Goal: Task Accomplishment & Management: Use online tool/utility

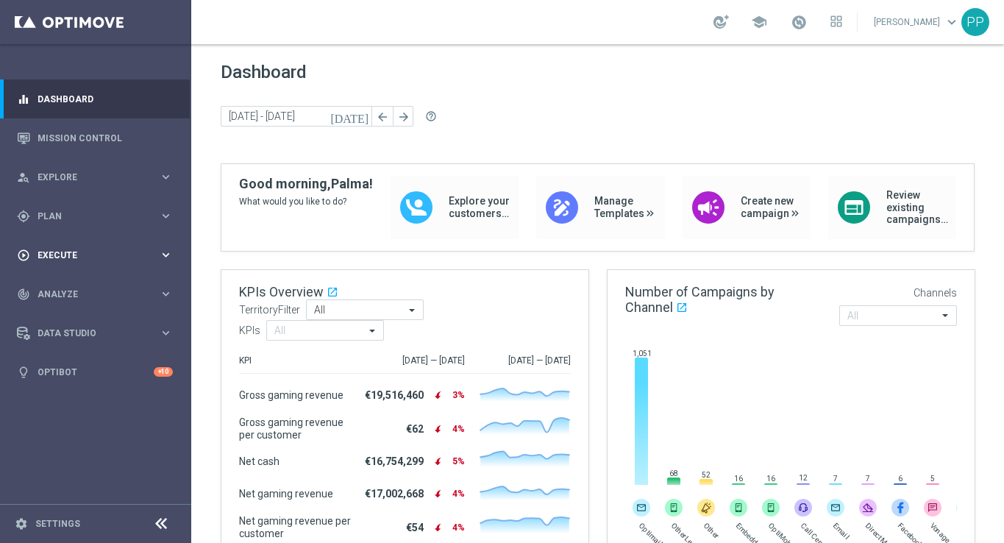
click at [52, 255] on span "Execute" at bounding box center [98, 255] width 121 height 9
click at [64, 288] on link "Campaign Builder" at bounding box center [95, 286] width 115 height 12
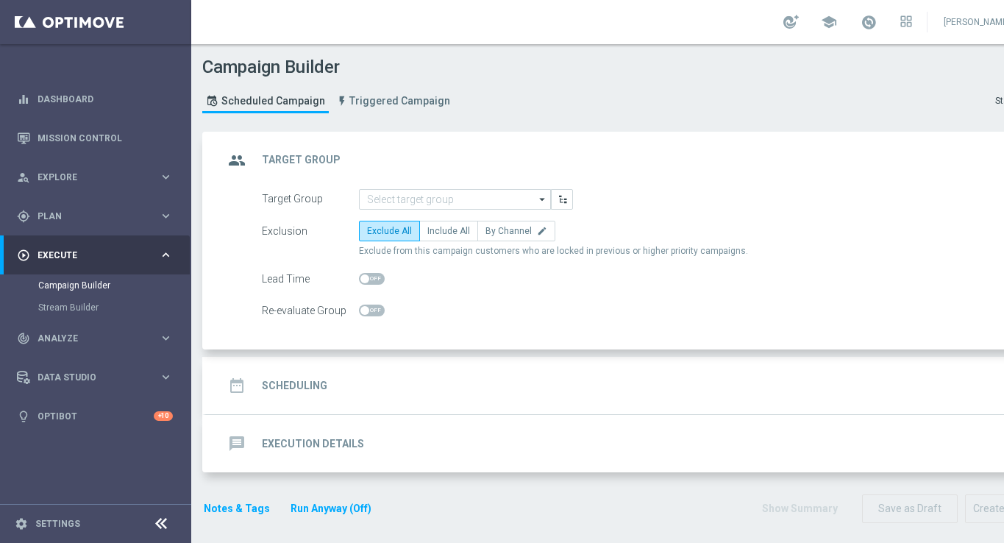
click at [301, 381] on h2 "Scheduling" at bounding box center [294, 386] width 65 height 14
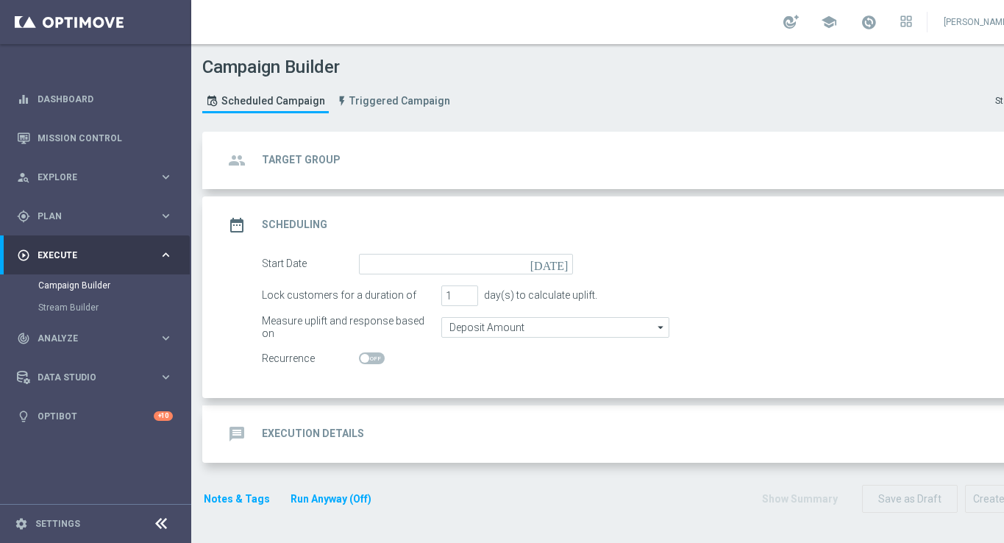
click at [307, 422] on div "message Execution Details" at bounding box center [294, 434] width 141 height 26
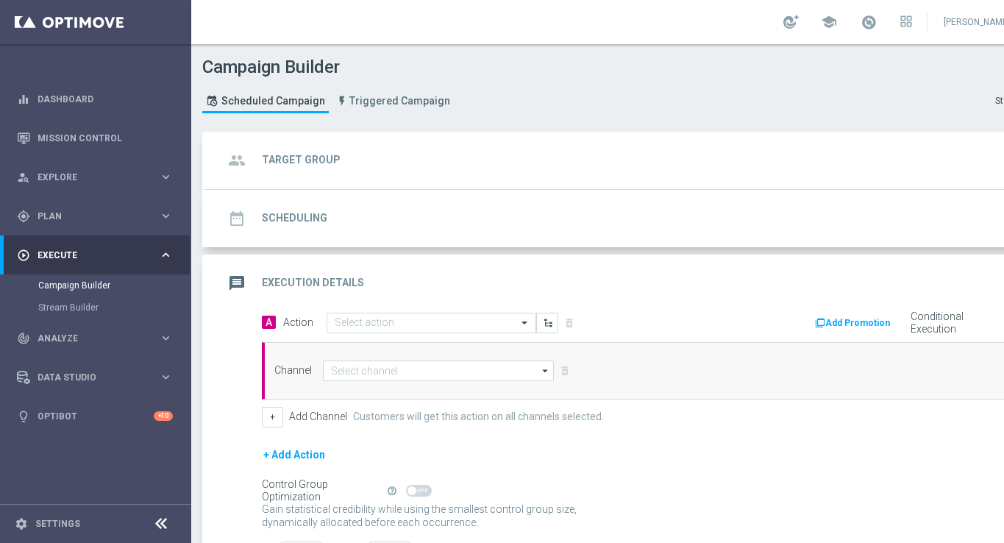
scroll to position [117, 0]
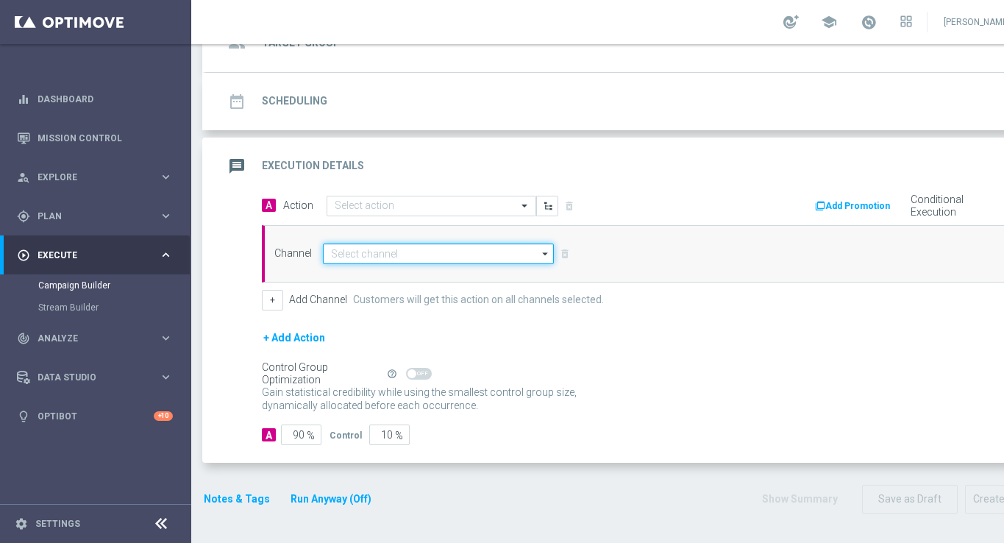
click at [336, 251] on input at bounding box center [438, 254] width 231 height 21
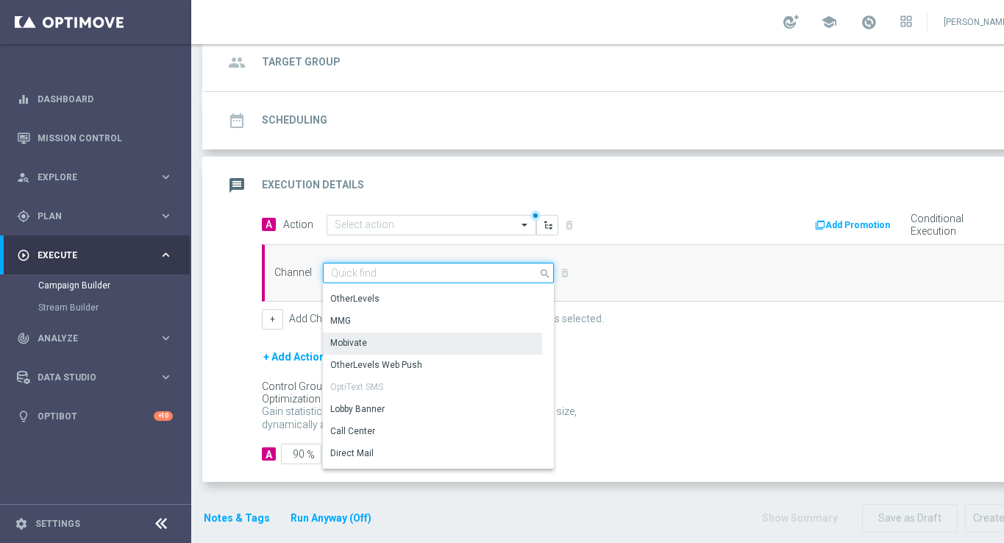
scroll to position [0, 0]
